Goal: Transaction & Acquisition: Purchase product/service

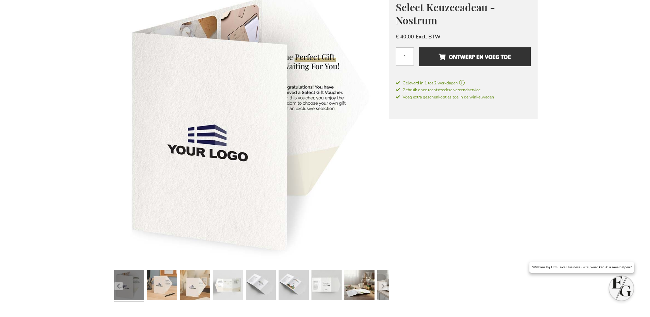
scroll to position [274, 0]
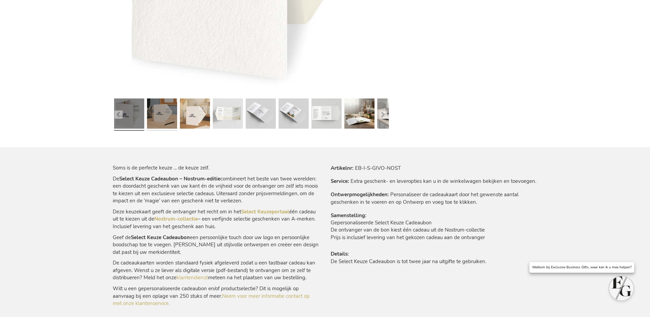
click at [158, 111] on link at bounding box center [162, 115] width 30 height 38
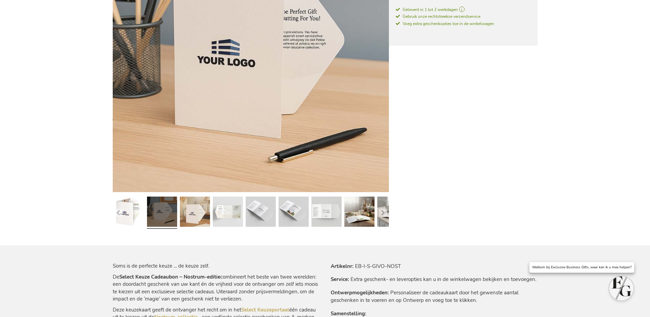
scroll to position [137, 0]
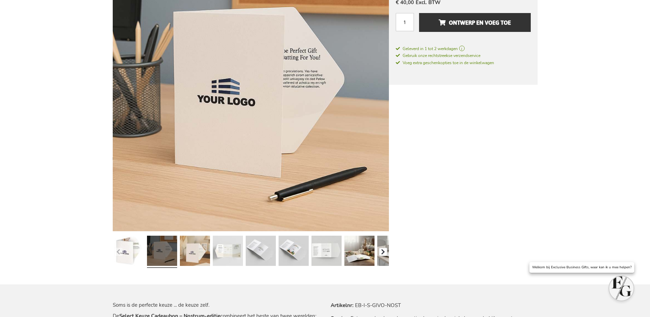
click at [382, 249] on button "button" at bounding box center [383, 251] width 8 height 8
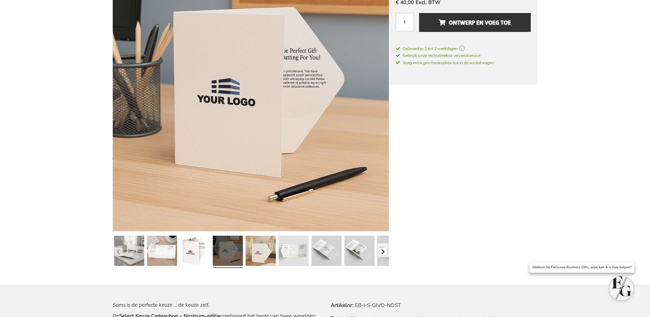
click at [382, 249] on button "button" at bounding box center [383, 251] width 8 height 8
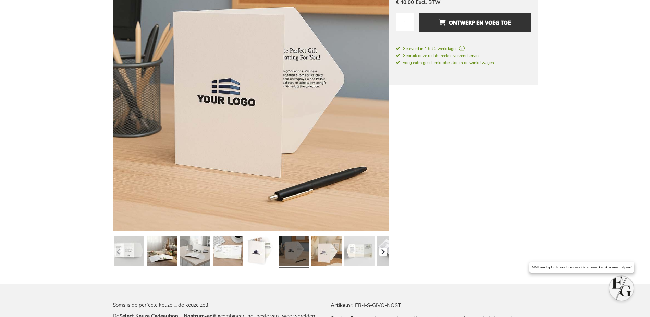
click at [382, 249] on button "button" at bounding box center [383, 251] width 8 height 8
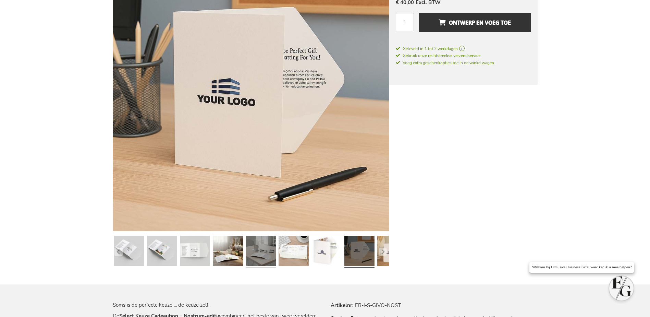
click at [259, 258] on link at bounding box center [261, 252] width 30 height 38
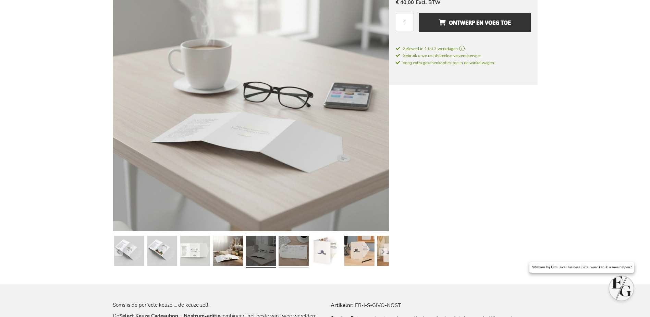
click at [287, 256] on link at bounding box center [294, 252] width 30 height 38
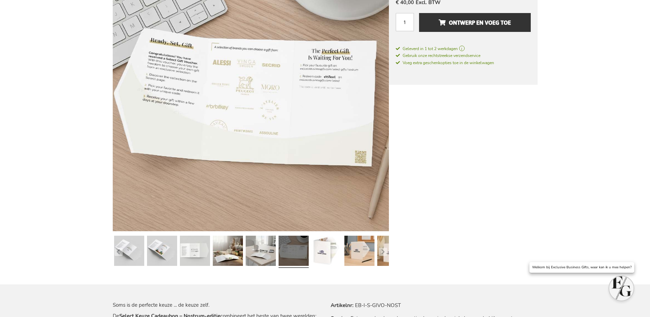
click at [309, 254] on div at bounding box center [293, 252] width 33 height 38
click at [330, 254] on link at bounding box center [327, 252] width 30 height 38
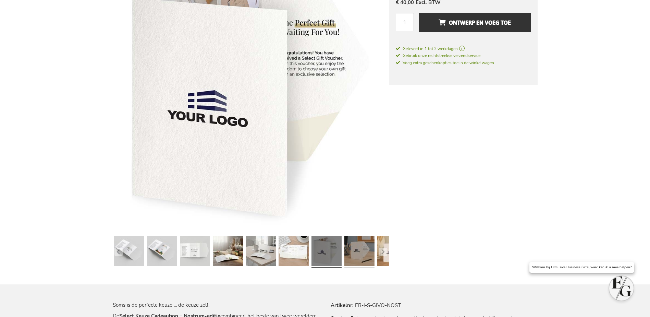
click at [345, 252] on link at bounding box center [359, 252] width 30 height 38
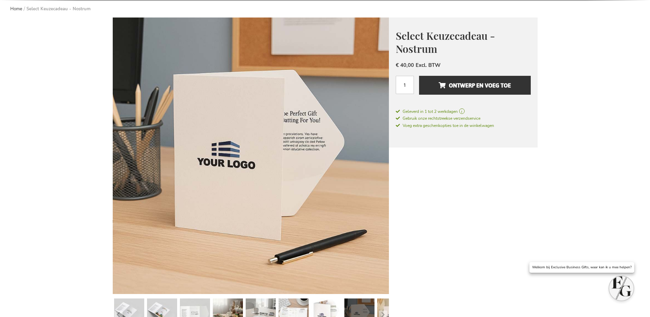
scroll to position [0, 0]
